Goal: Transaction & Acquisition: Purchase product/service

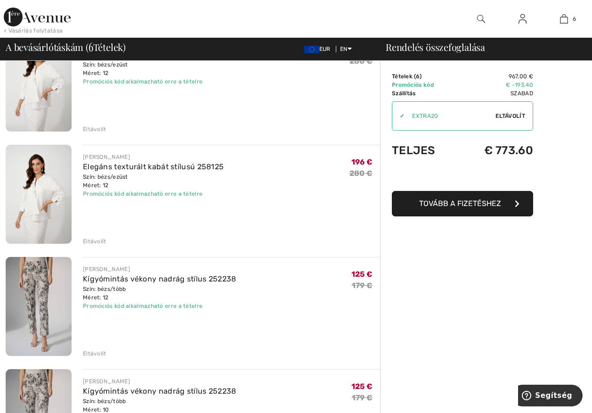
click at [100, 350] on div "Eltávolít" at bounding box center [95, 353] width 24 height 8
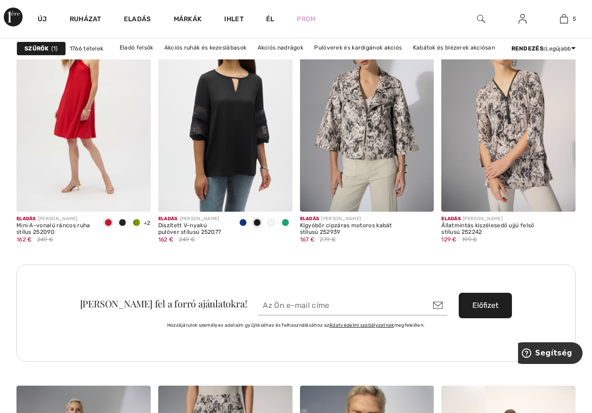
scroll to position [2826, 0]
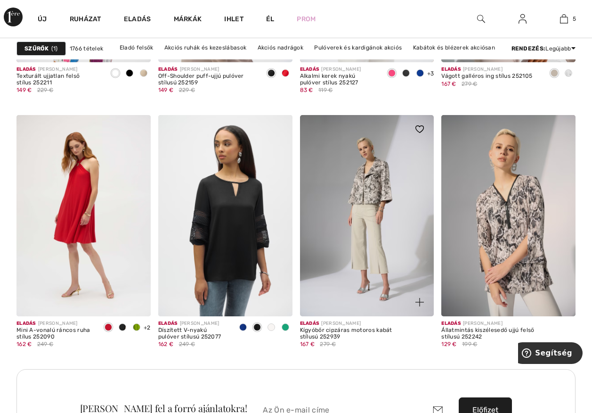
click at [373, 188] on img at bounding box center [367, 215] width 134 height 201
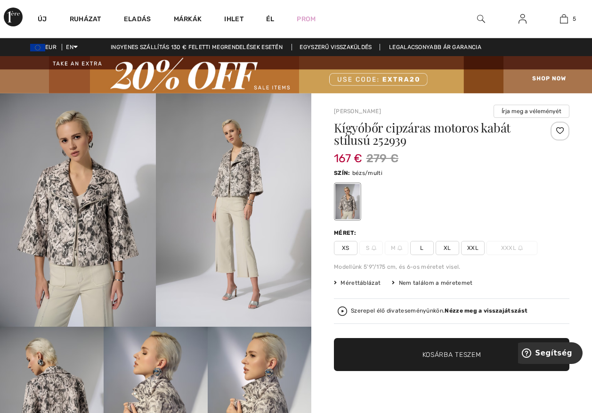
click at [367, 282] on font "Mérettáblázat" at bounding box center [361, 282] width 40 height 7
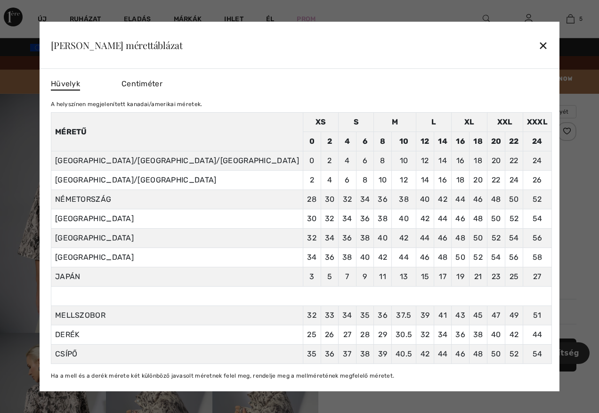
click at [162, 82] on span "Centiméter" at bounding box center [142, 83] width 41 height 9
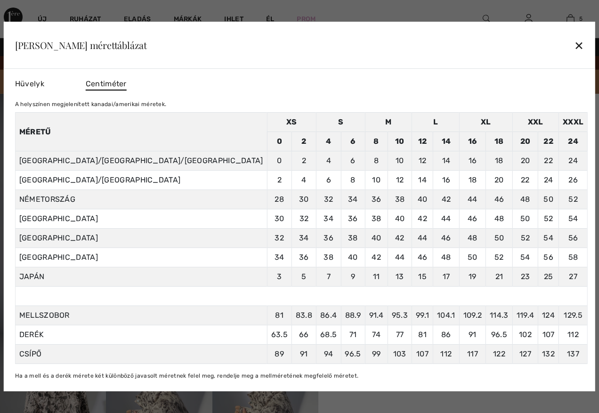
click at [574, 41] on div "✕" at bounding box center [579, 45] width 10 height 20
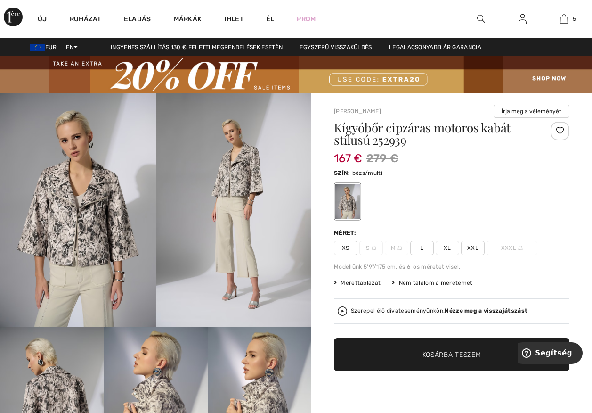
click at [421, 246] on span "L" at bounding box center [422, 248] width 24 height 14
click at [470, 351] on span "Kosárba teszem" at bounding box center [451, 354] width 59 height 10
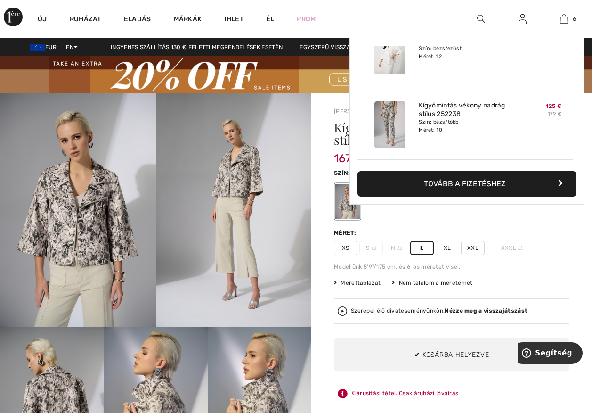
scroll to position [323, 0]
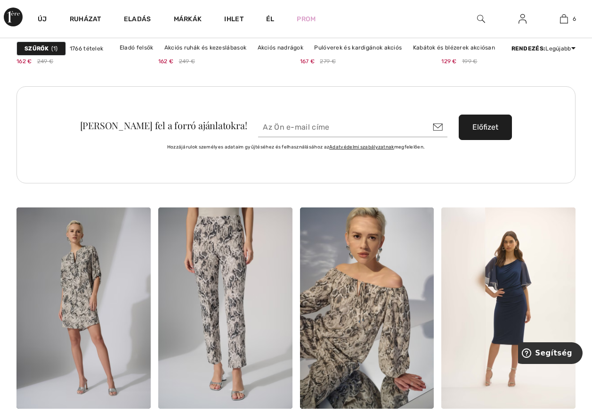
click at [272, 124] on input "email" at bounding box center [352, 127] width 189 height 20
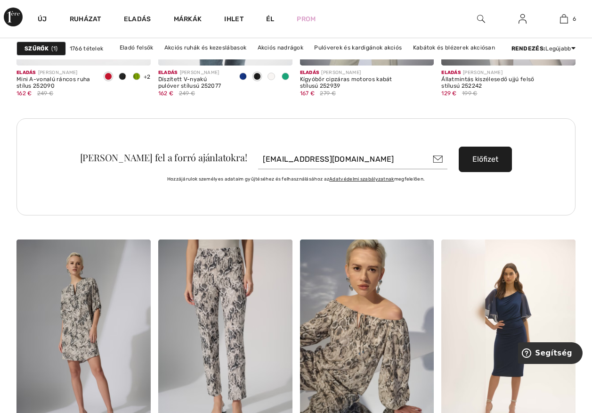
scroll to position [3061, 0]
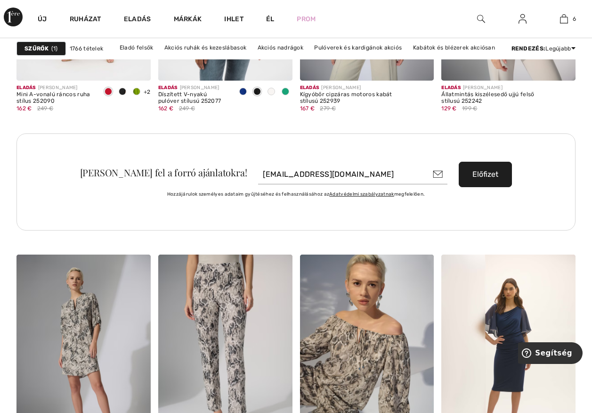
type input "famooroza@gmail.com"
click at [474, 171] on button "Előfizet" at bounding box center [485, 174] width 53 height 25
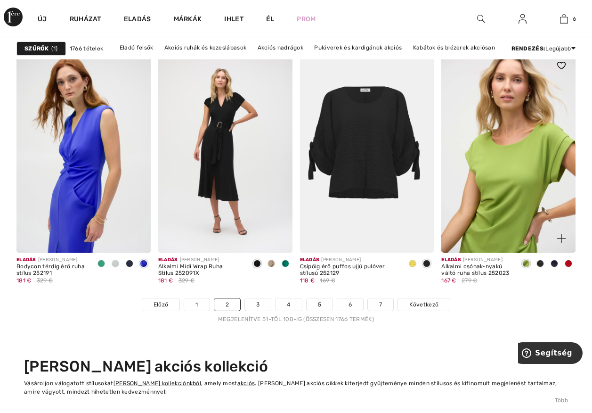
scroll to position [3815, 0]
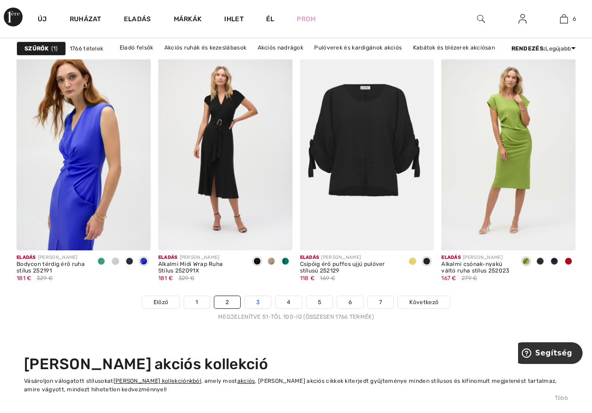
click at [260, 300] on link "3" at bounding box center [258, 302] width 26 height 12
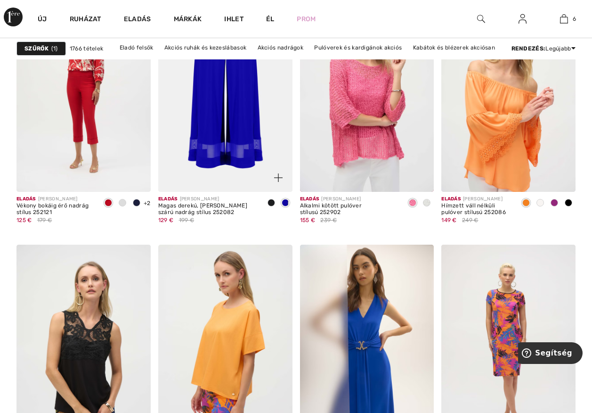
scroll to position [565, 0]
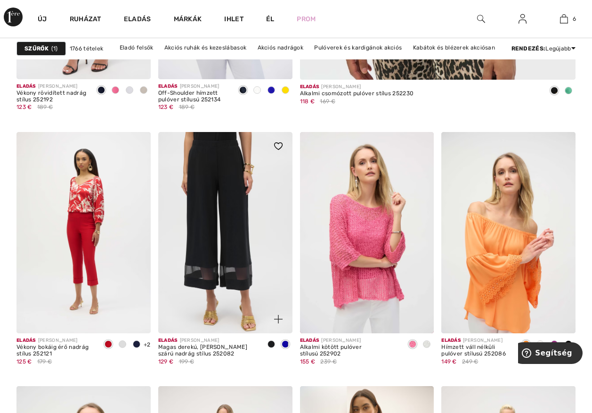
click at [213, 254] on img at bounding box center [225, 232] width 134 height 201
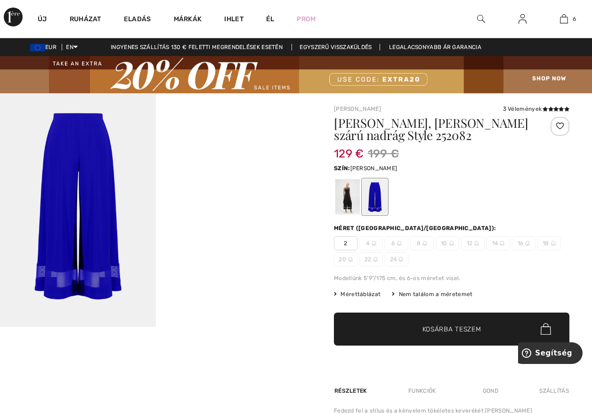
click at [345, 201] on div at bounding box center [347, 196] width 24 height 35
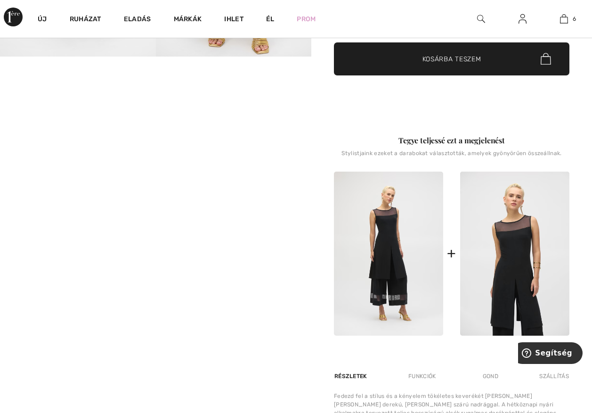
scroll to position [283, 0]
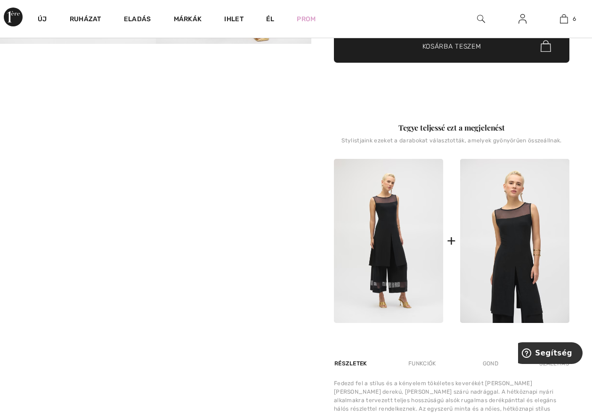
click at [383, 229] on img at bounding box center [388, 241] width 109 height 164
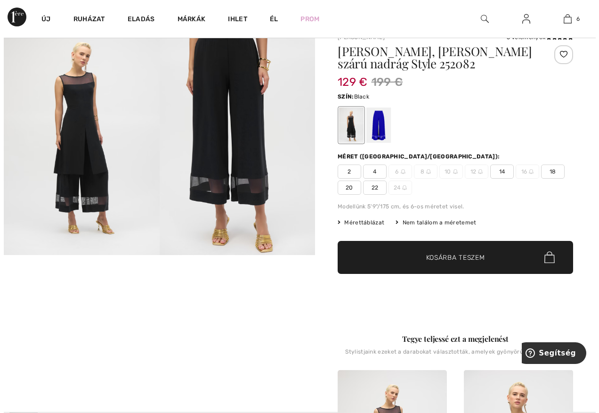
scroll to position [0, 0]
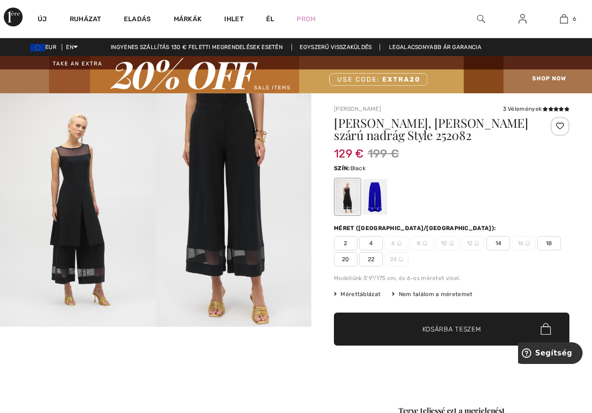
click at [75, 216] on img at bounding box center [78, 209] width 156 height 233
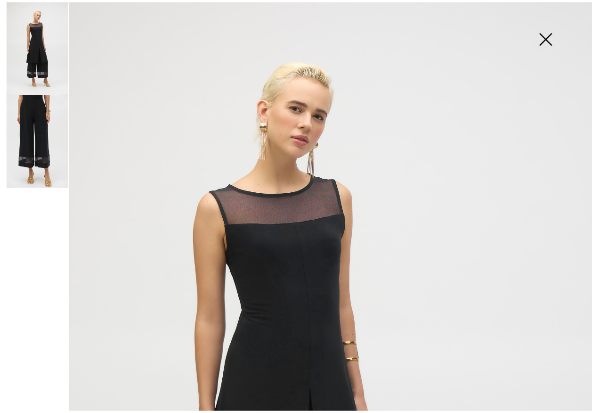
scroll to position [4, 0]
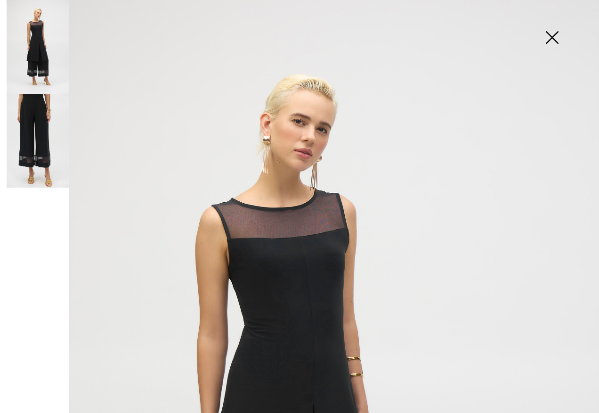
click at [552, 37] on img at bounding box center [551, 38] width 47 height 49
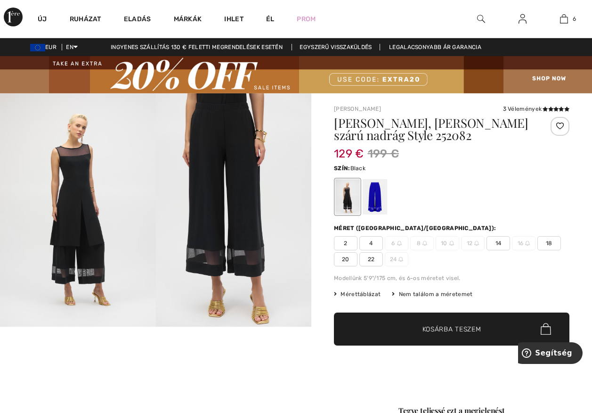
click at [471, 241] on font "12" at bounding box center [470, 243] width 6 height 8
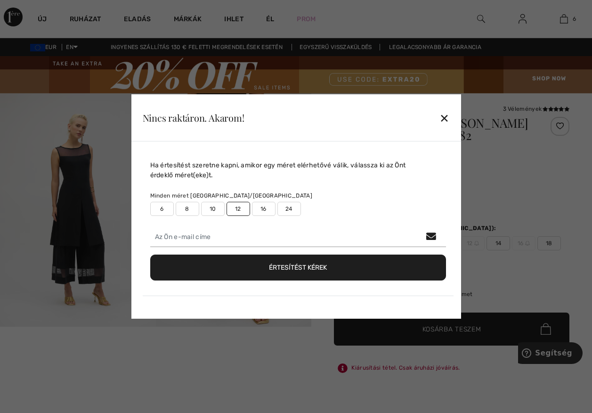
drag, startPoint x: 341, startPoint y: 186, endPoint x: 346, endPoint y: 181, distance: 6.7
drag, startPoint x: 346, startPoint y: 181, endPoint x: 446, endPoint y: 116, distance: 118.7
click at [446, 116] on div "✕" at bounding box center [444, 118] width 10 height 20
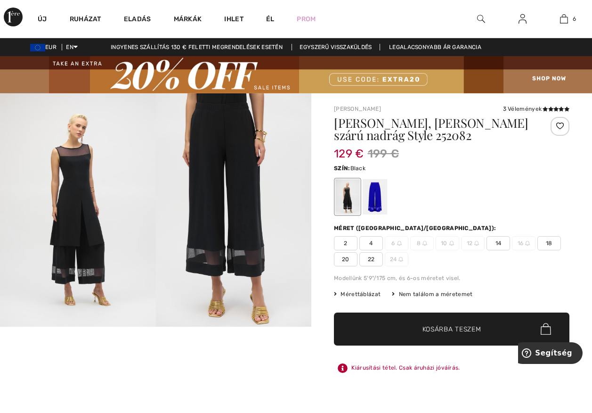
drag, startPoint x: 262, startPoint y: 265, endPoint x: 261, endPoint y: 255, distance: 10.4
drag, startPoint x: 261, startPoint y: 255, endPoint x: 377, endPoint y: 184, distance: 135.7
click at [377, 184] on div at bounding box center [375, 196] width 24 height 35
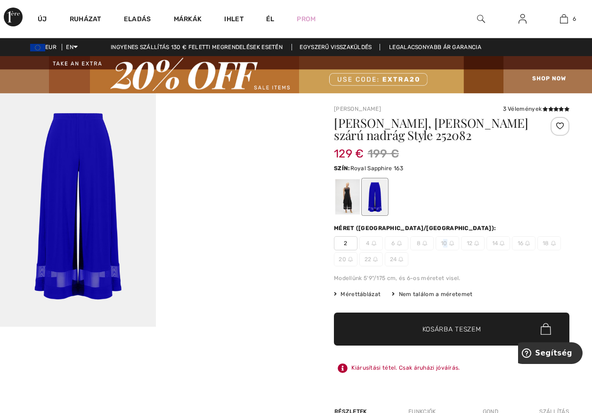
click at [446, 241] on font "10" at bounding box center [444, 243] width 7 height 8
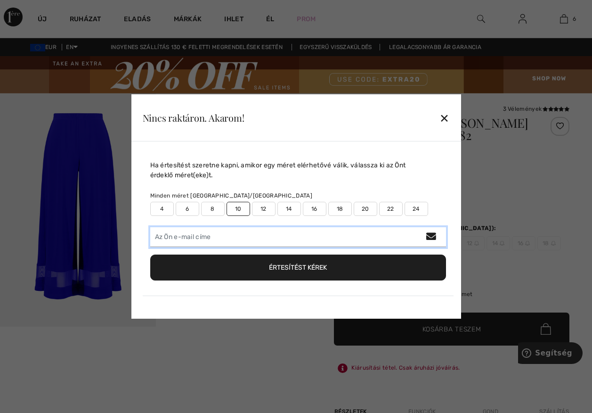
drag, startPoint x: 446, startPoint y: 241, endPoint x: 413, endPoint y: 243, distance: 33.1
click at [414, 244] on input "email" at bounding box center [298, 237] width 296 height 20
type input "[EMAIL_ADDRESS][DOMAIN_NAME]"
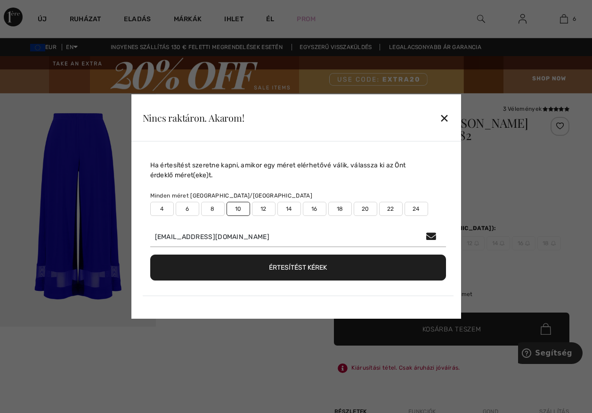
click at [314, 263] on button "Értesítést kérek" at bounding box center [298, 267] width 296 height 26
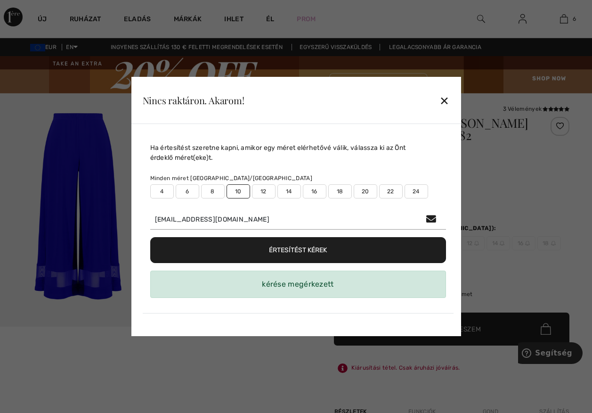
click at [443, 99] on div "✕" at bounding box center [444, 100] width 10 height 20
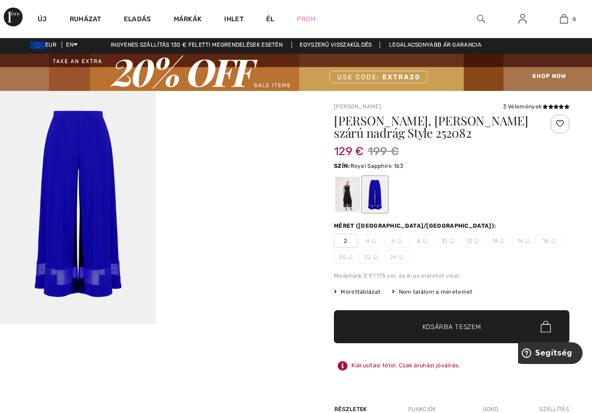
scroll to position [0, 0]
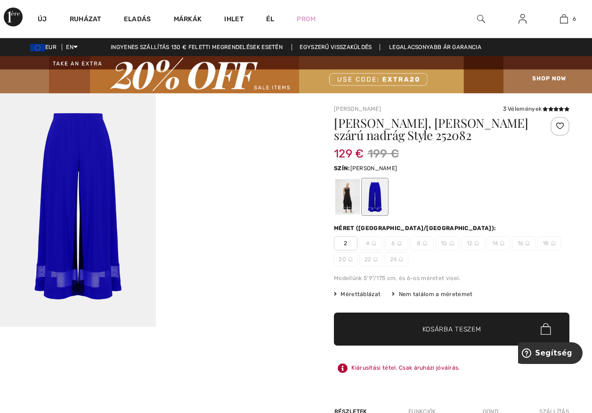
click at [345, 201] on div at bounding box center [347, 196] width 24 height 35
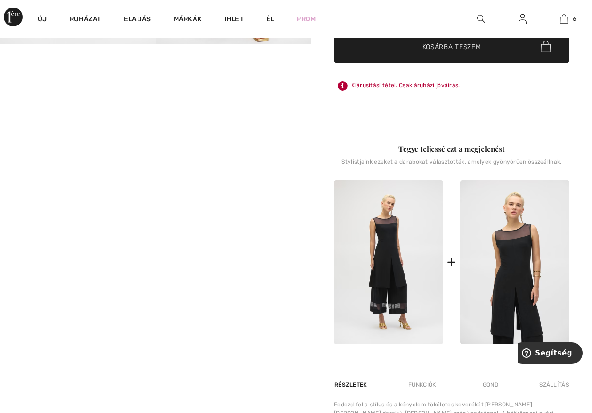
scroll to position [283, 0]
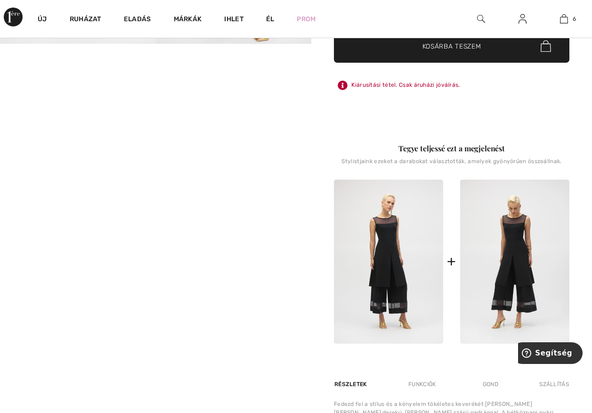
click at [521, 255] on img at bounding box center [514, 261] width 109 height 164
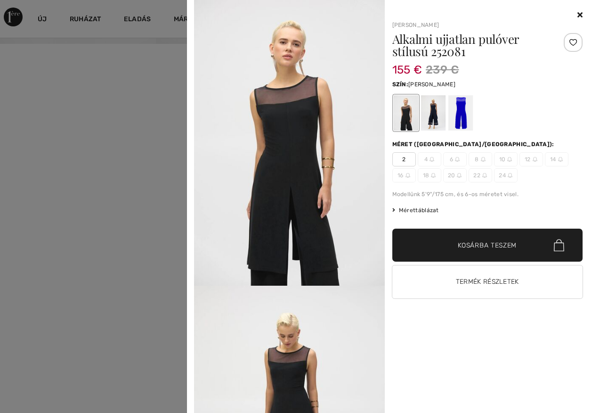
click at [459, 112] on div at bounding box center [460, 112] width 24 height 35
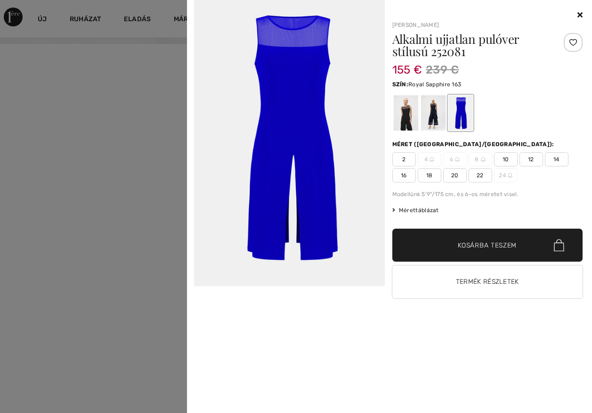
click at [524, 158] on span "12" at bounding box center [531, 159] width 24 height 14
click at [503, 160] on span "10" at bounding box center [506, 159] width 24 height 14
click at [525, 161] on span "12" at bounding box center [531, 159] width 24 height 14
click at [496, 243] on span "Kosárba teszem" at bounding box center [487, 245] width 59 height 10
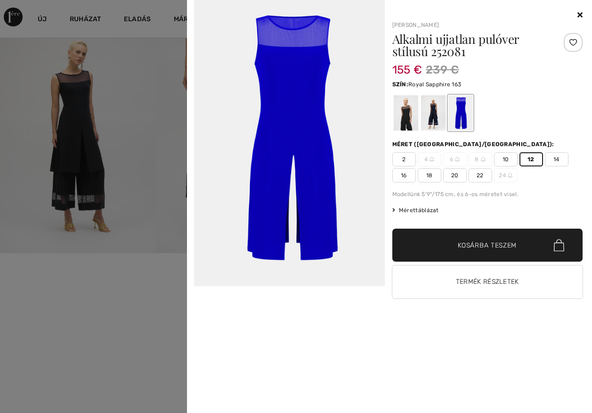
scroll to position [141, 0]
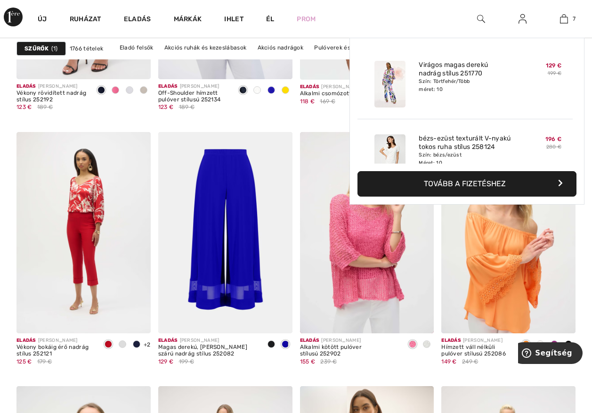
scroll to position [565, 0]
drag, startPoint x: 0, startPoint y: 0, endPoint x: 563, endPoint y: 20, distance: 563.1
click at [563, 20] on img at bounding box center [564, 18] width 8 height 11
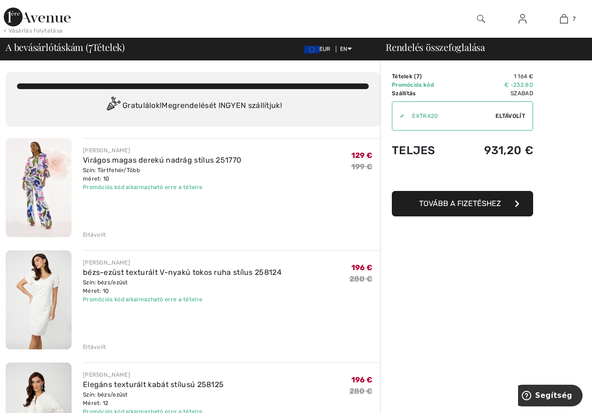
drag, startPoint x: 503, startPoint y: 55, endPoint x: 438, endPoint y: 289, distance: 243.1
click at [88, 234] on div "Eltávolít" at bounding box center [95, 234] width 24 height 8
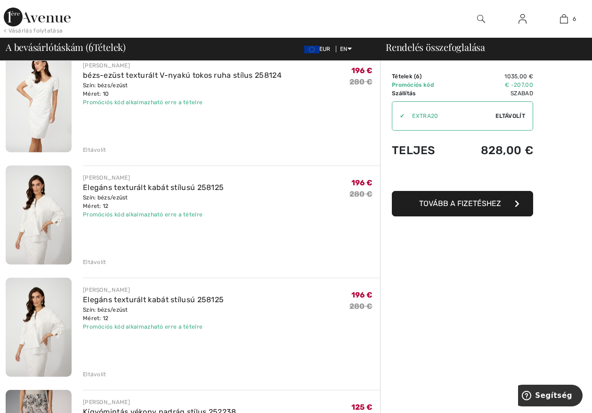
scroll to position [141, 0]
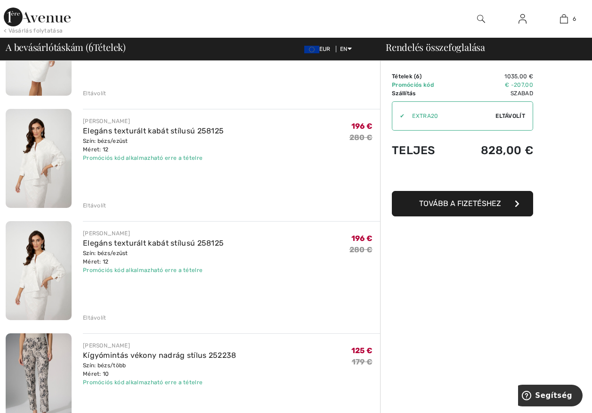
click at [100, 316] on div "Eltávolít" at bounding box center [95, 317] width 24 height 8
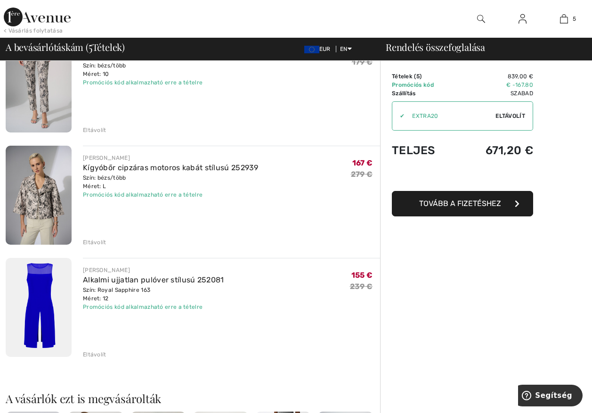
scroll to position [330, 0]
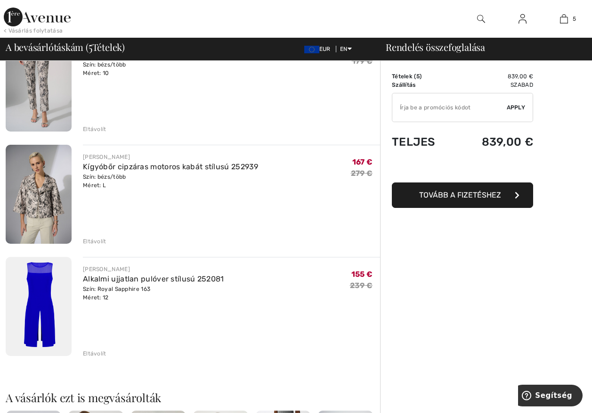
type input "EXTRA20"
type input "NEW15"
type input "FLASH15"
type input "FREEXPRESS"
type input "NEW10"
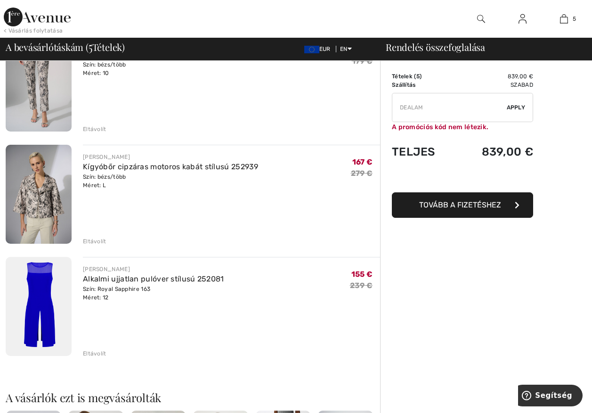
drag, startPoint x: 402, startPoint y: 300, endPoint x: 282, endPoint y: 355, distance: 132.6
type input "SURPRISE"
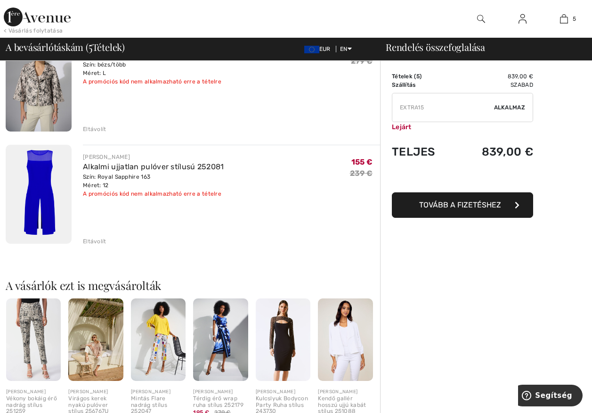
type input "FREEDENIMBAG"
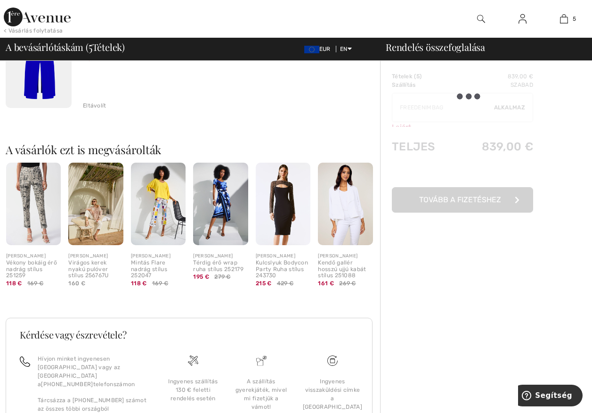
scroll to position [583, 0]
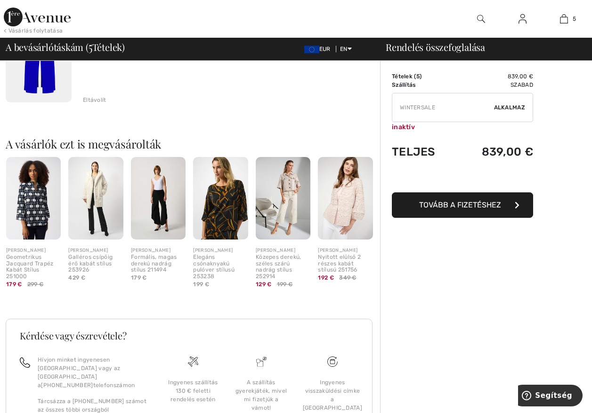
type input "EXTRA20"
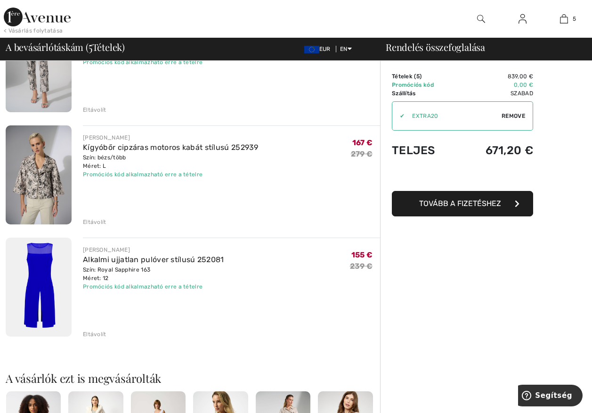
scroll to position [377, 0]
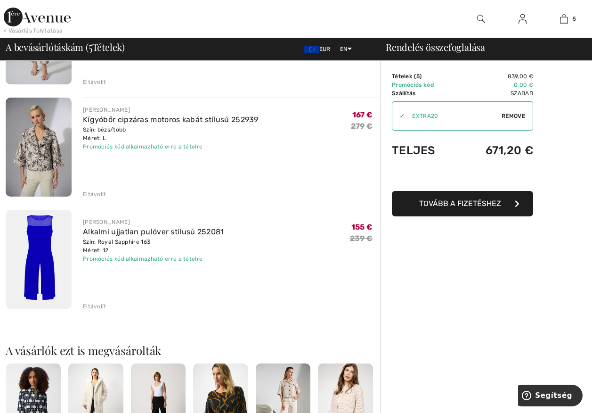
click at [461, 204] on span "Tovább a fizetéshez" at bounding box center [460, 203] width 82 height 9
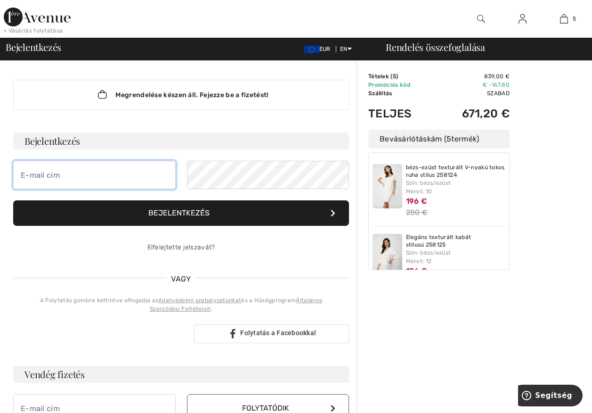
click at [98, 176] on input "email" at bounding box center [94, 175] width 162 height 28
type input "[EMAIL_ADDRESS][DOMAIN_NAME]"
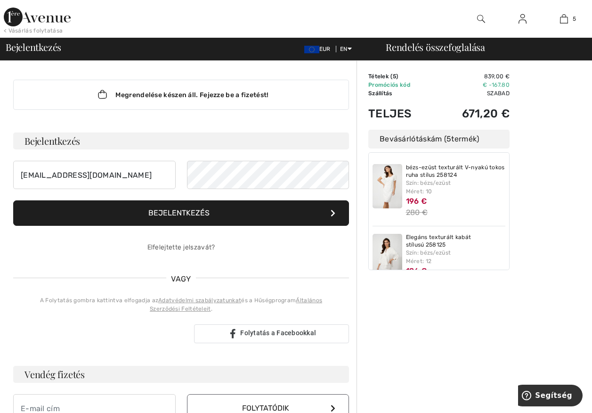
click at [191, 211] on font "Bejelentkezés" at bounding box center [178, 212] width 61 height 9
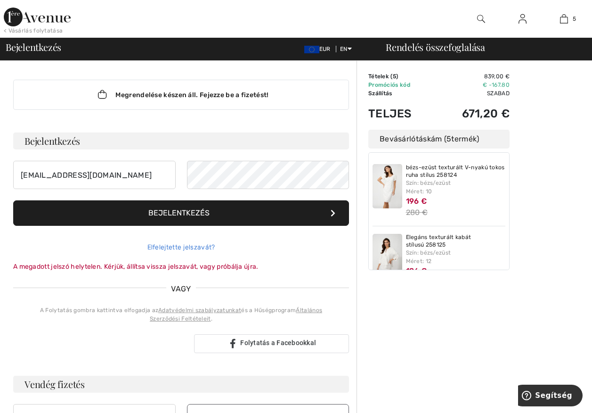
click at [187, 248] on link "Elfelejtette jelszavát?" at bounding box center [181, 247] width 68 height 8
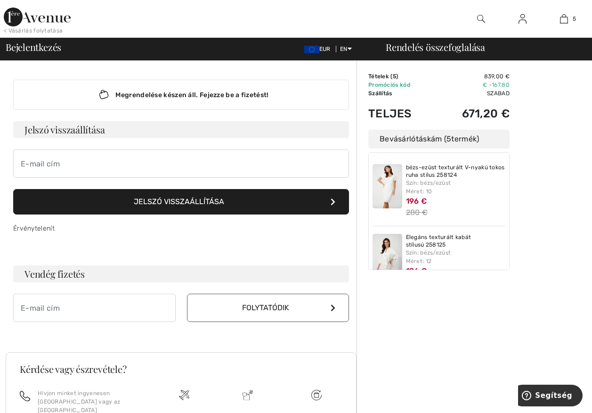
click at [170, 201] on font "Jelszó visszaállítása" at bounding box center [179, 201] width 90 height 9
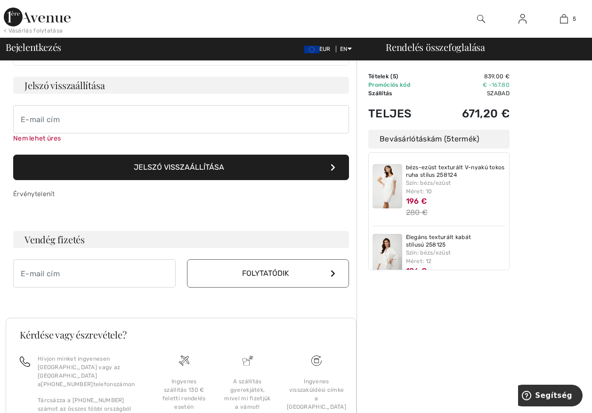
scroll to position [74, 0]
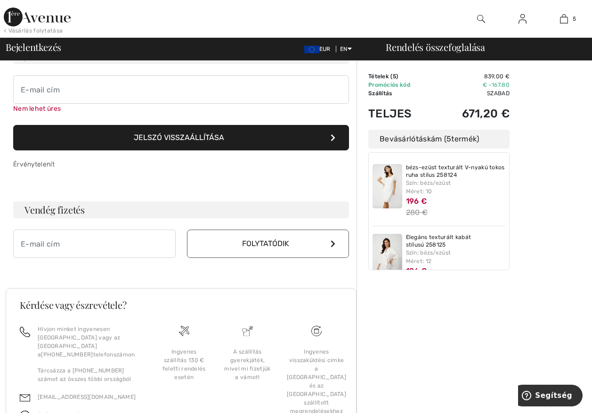
click at [178, 137] on font "Jelszó visszaállítása" at bounding box center [179, 137] width 90 height 9
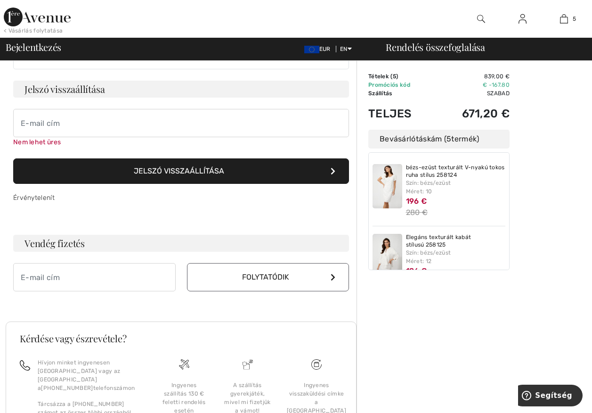
scroll to position [0, 0]
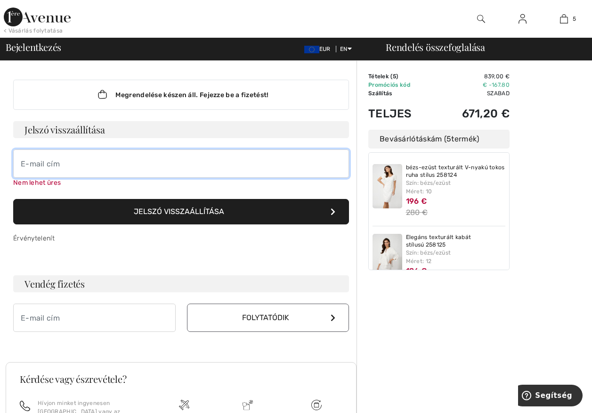
click at [130, 158] on input "email" at bounding box center [181, 163] width 336 height 28
type input "[EMAIL_ADDRESS][DOMAIN_NAME]"
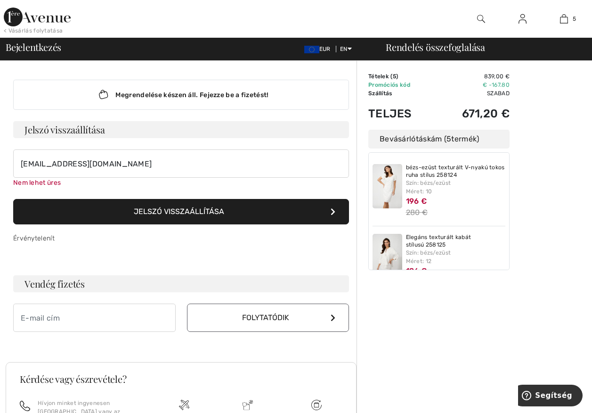
click at [182, 211] on button "Jelszó visszaállítása" at bounding box center [181, 211] width 336 height 25
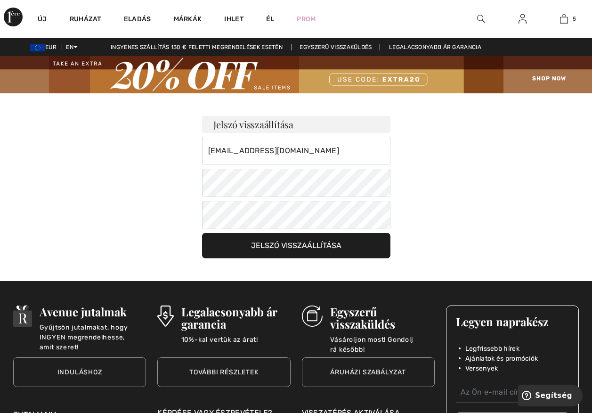
click at [318, 243] on button "Jelszó visszaállítása" at bounding box center [296, 245] width 188 height 25
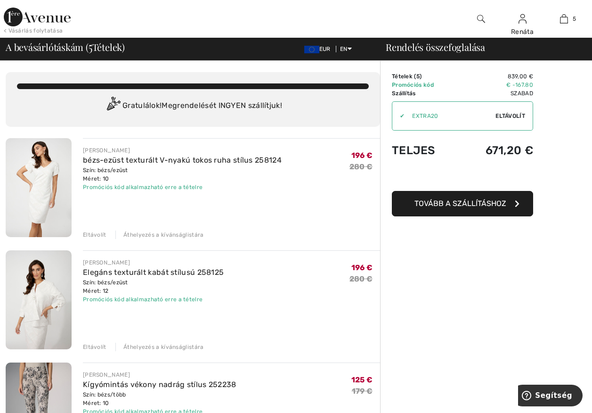
click at [435, 200] on span "Tovább a szállításhoz" at bounding box center [460, 203] width 92 height 9
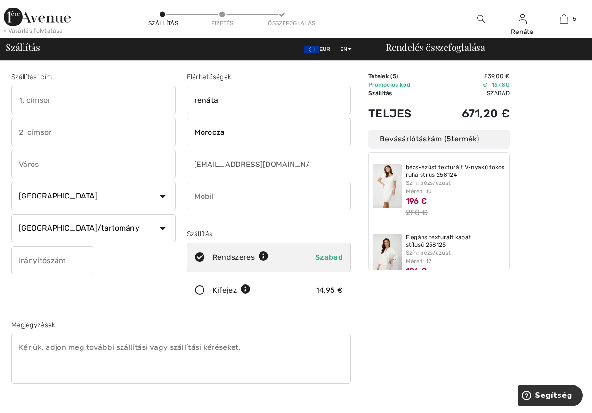
click at [54, 102] on input "text" at bounding box center [93, 100] width 164 height 28
click at [53, 164] on input "text" at bounding box center [93, 164] width 164 height 28
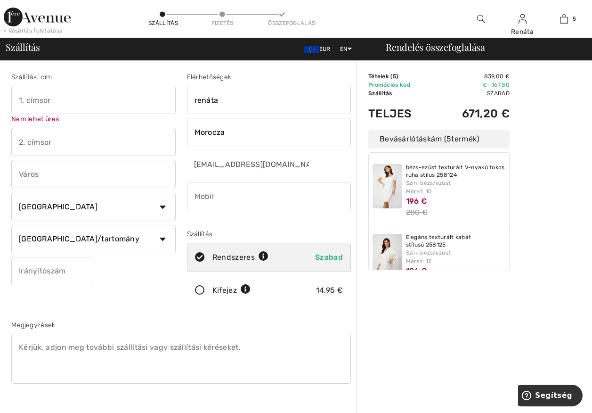
click at [87, 99] on input "text" at bounding box center [93, 100] width 164 height 28
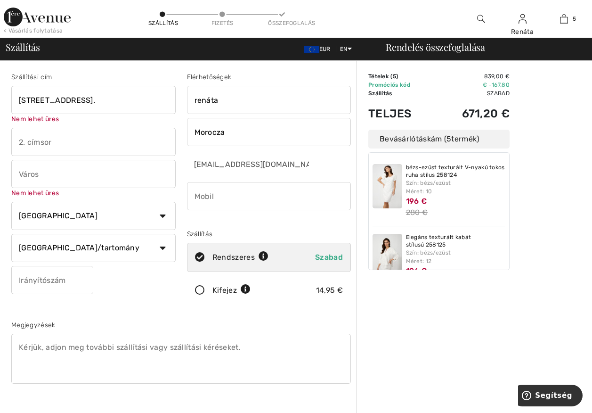
type input "[STREET_ADDRESS]."
click at [88, 140] on input "text" at bounding box center [93, 142] width 164 height 28
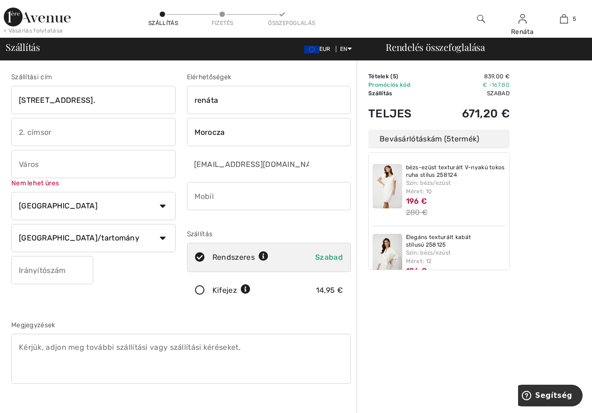
click at [86, 160] on input "text" at bounding box center [93, 164] width 164 height 28
type input "Pétfürdő"
click at [162, 205] on select "[GEOGRAPHIC_DATA] [GEOGRAPHIC_DATA] [GEOGRAPHIC_DATA] [GEOGRAPHIC_DATA] [GEOGRA…" at bounding box center [93, 206] width 164 height 28
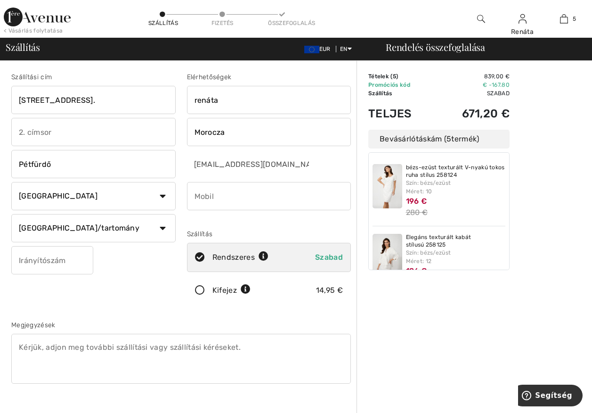
select select "HU"
click at [11, 182] on select "[GEOGRAPHIC_DATA] [GEOGRAPHIC_DATA] [GEOGRAPHIC_DATA] [GEOGRAPHIC_DATA] [GEOGRA…" at bounding box center [93, 196] width 164 height 28
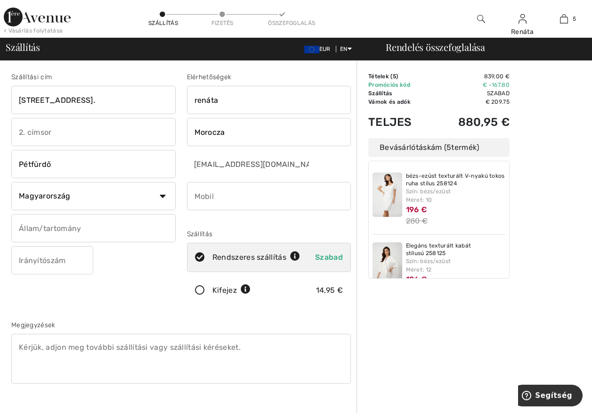
click at [89, 257] on input "text" at bounding box center [52, 260] width 82 height 28
type input "8105"
click at [204, 202] on input "phone" at bounding box center [269, 196] width 164 height 28
type input "+"
type input "36209160008"
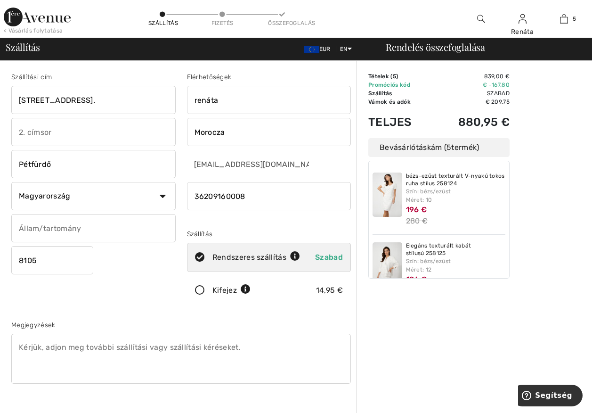
click at [395, 86] on td "Promóciós kód" at bounding box center [400, 85] width 65 height 8
